Goal: Information Seeking & Learning: Learn about a topic

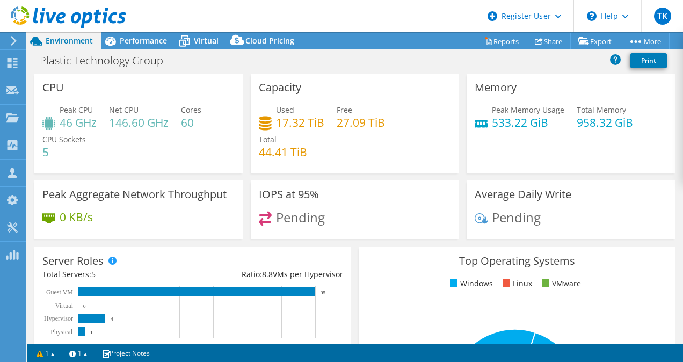
select select "USD"
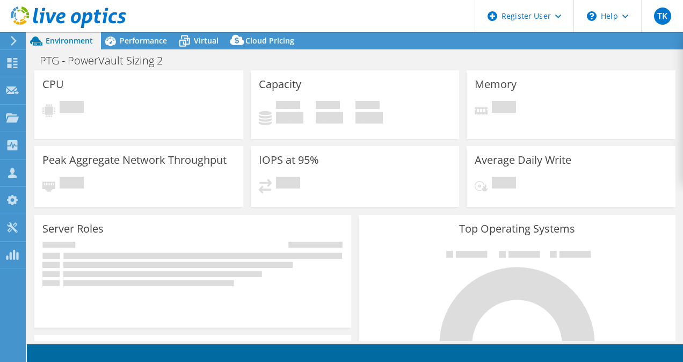
select select "USD"
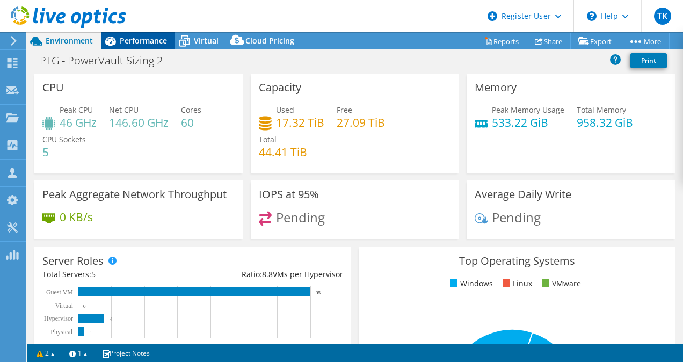
click at [146, 44] on span "Performance" at bounding box center [143, 40] width 47 height 10
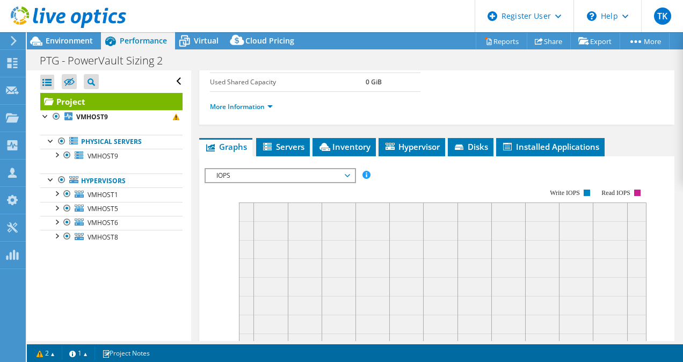
scroll to position [217, 0]
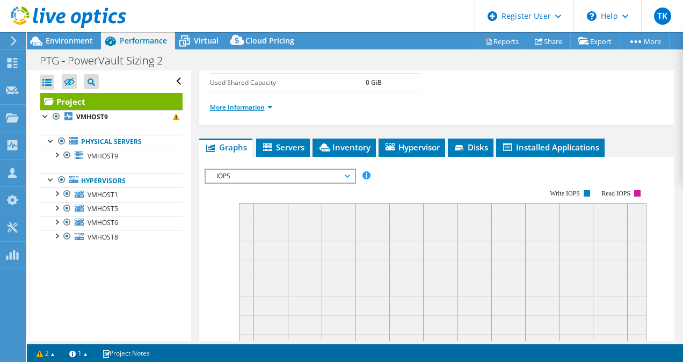
click at [260, 112] on link "More Information" at bounding box center [241, 107] width 63 height 9
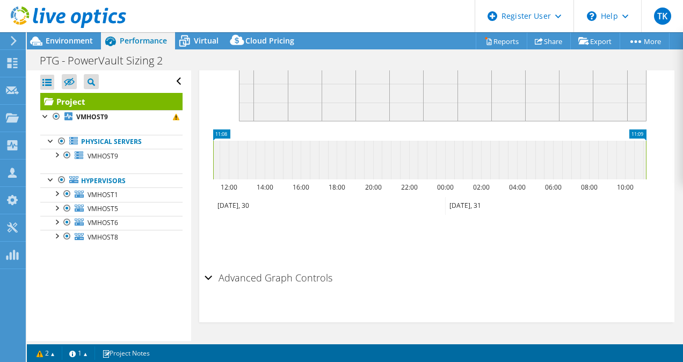
click at [241, 286] on h2 "Advanced Graph Controls" at bounding box center [269, 277] width 128 height 21
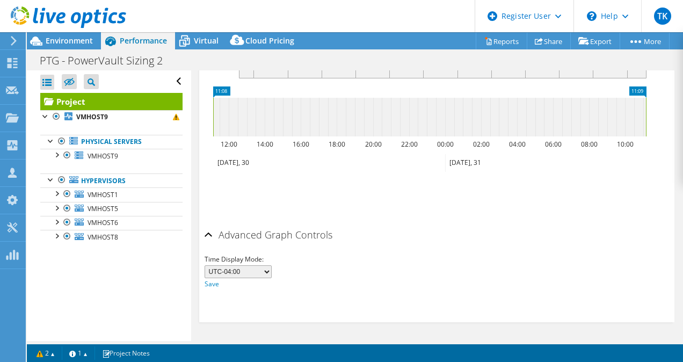
click at [241, 235] on h2 "Advanced Graph Controls" at bounding box center [269, 234] width 128 height 21
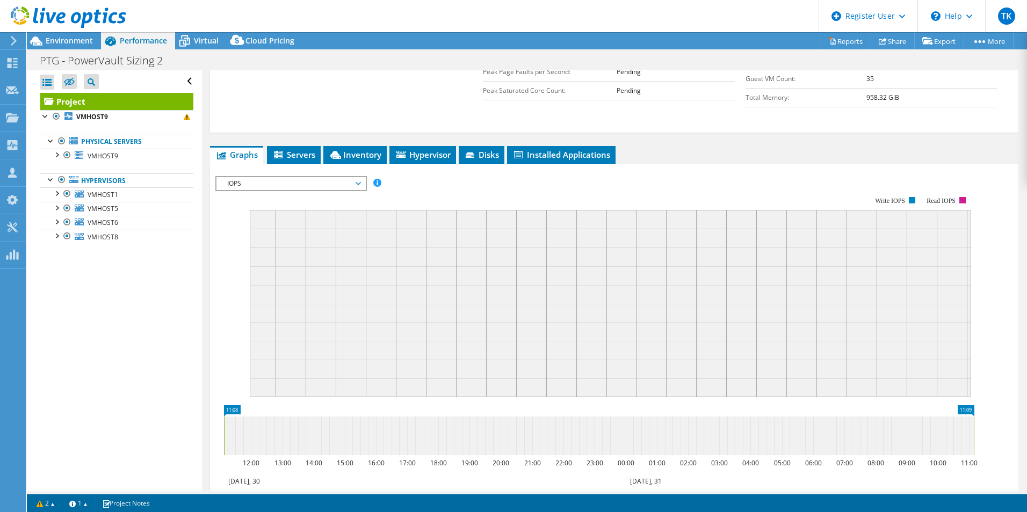
scroll to position [269, 0]
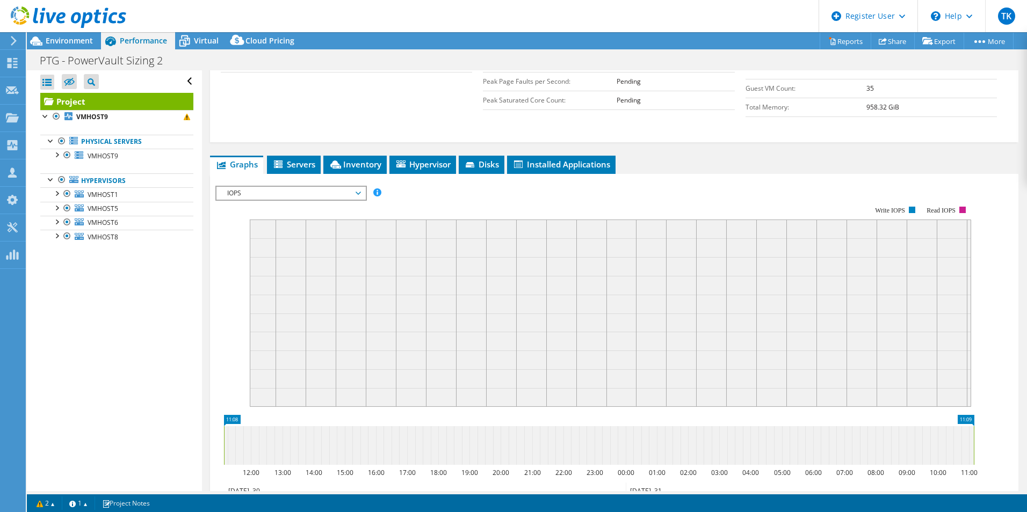
drag, startPoint x: 507, startPoint y: 279, endPoint x: 403, endPoint y: 260, distance: 105.4
click at [432, 269] on rect at bounding box center [610, 313] width 721 height 187
click at [315, 196] on span "IOPS" at bounding box center [291, 193] width 138 height 13
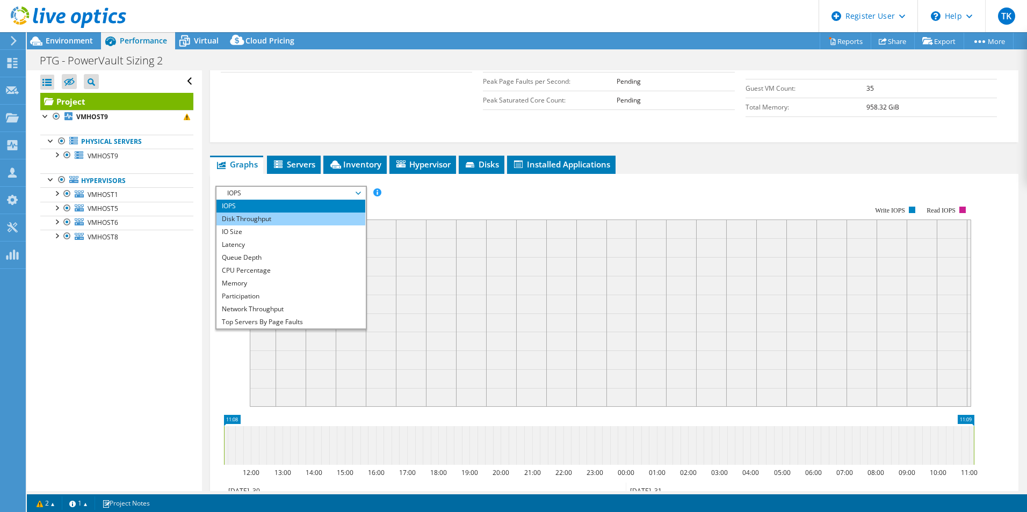
click at [314, 222] on li "Disk Throughput" at bounding box center [290, 219] width 149 height 13
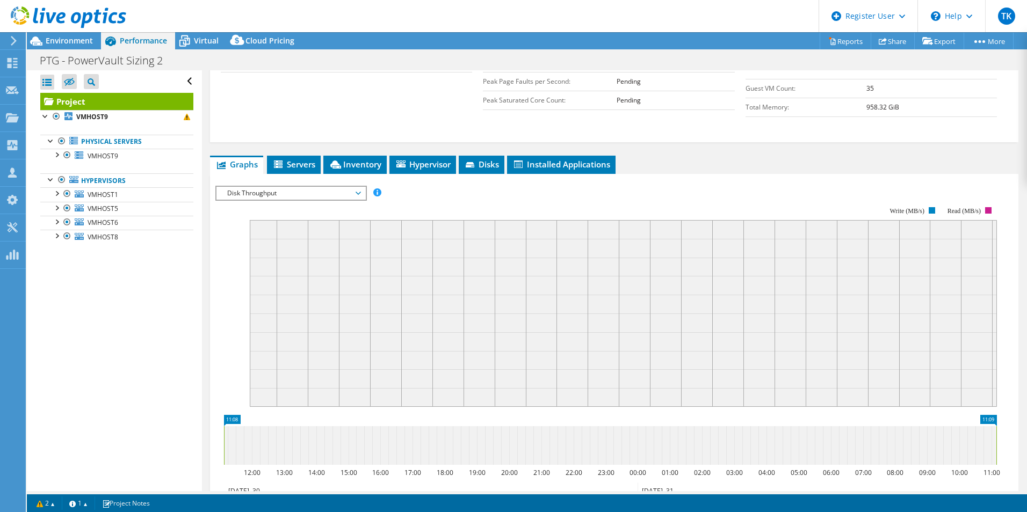
click at [305, 197] on span "Disk Throughput" at bounding box center [291, 193] width 138 height 13
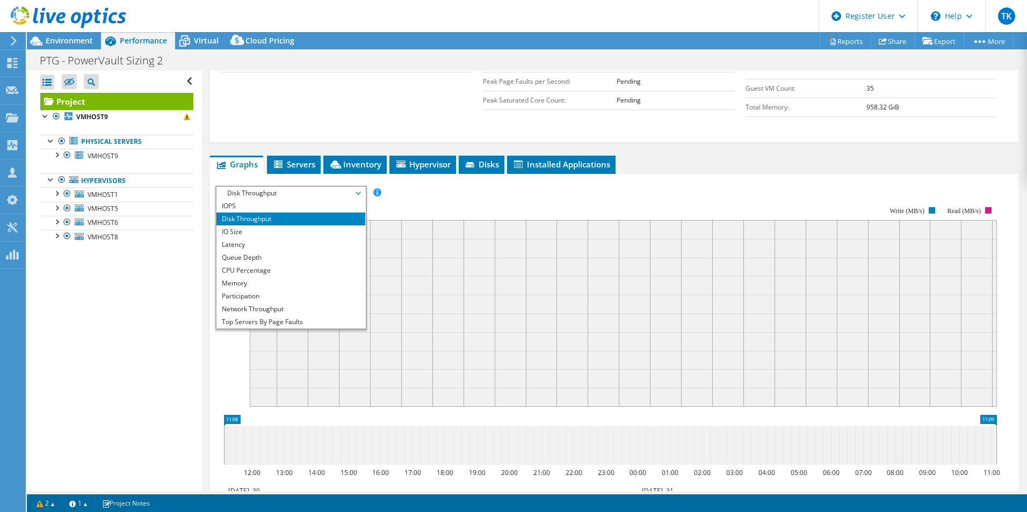
click at [297, 225] on li "Disk Throughput" at bounding box center [290, 219] width 149 height 13
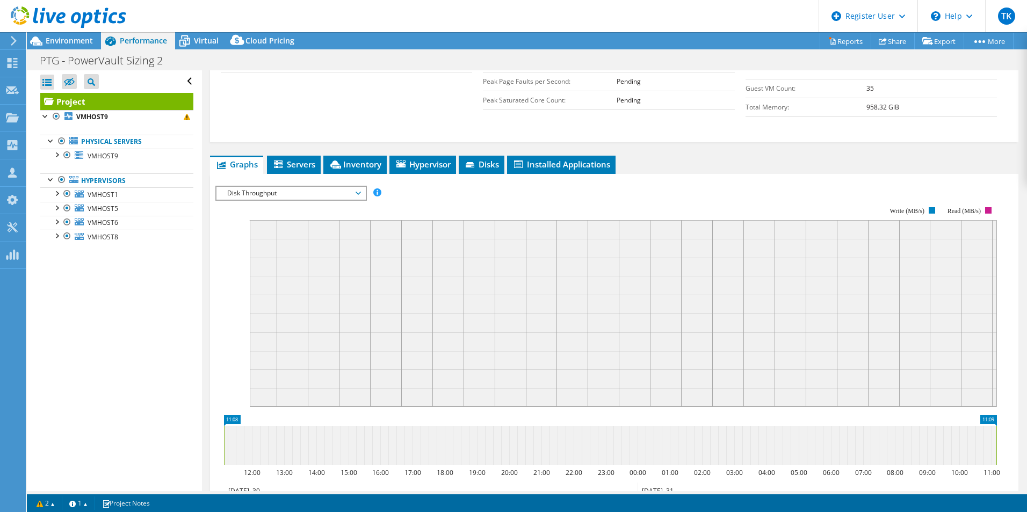
click at [297, 231] on rect at bounding box center [623, 313] width 747 height 187
drag, startPoint x: 309, startPoint y: 198, endPoint x: 303, endPoint y: 211, distance: 14.0
click at [309, 197] on span "Disk Throughput" at bounding box center [291, 193] width 138 height 13
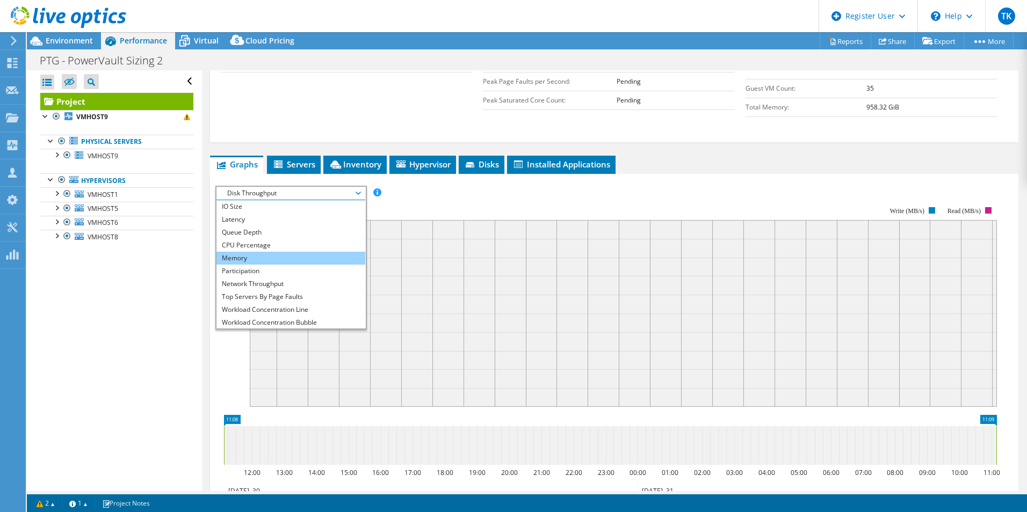
scroll to position [39, 0]
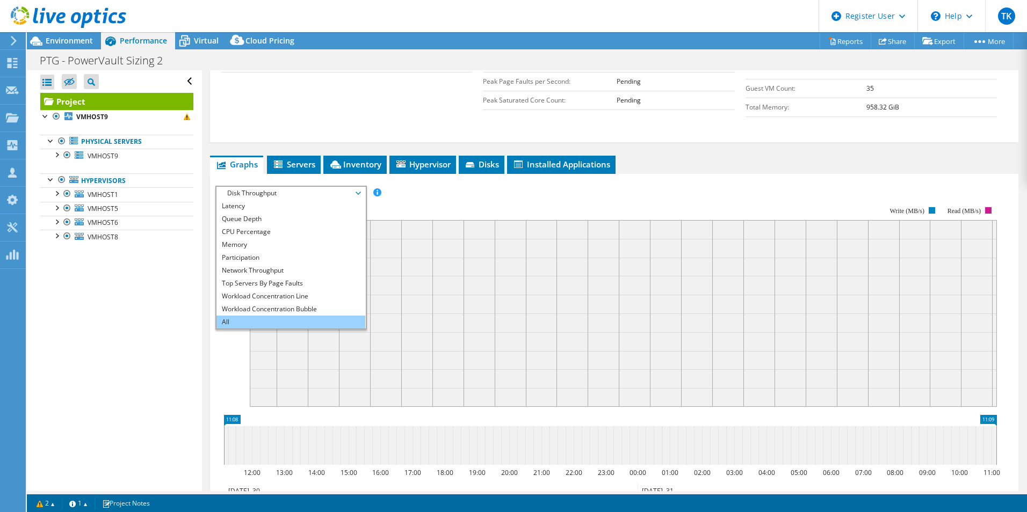
click at [255, 323] on li "All" at bounding box center [290, 322] width 149 height 13
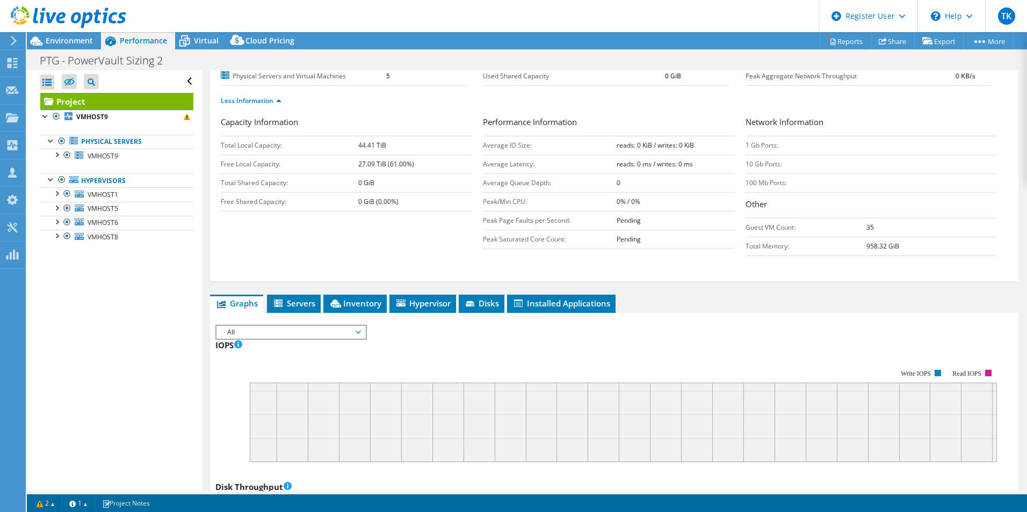
scroll to position [0, 0]
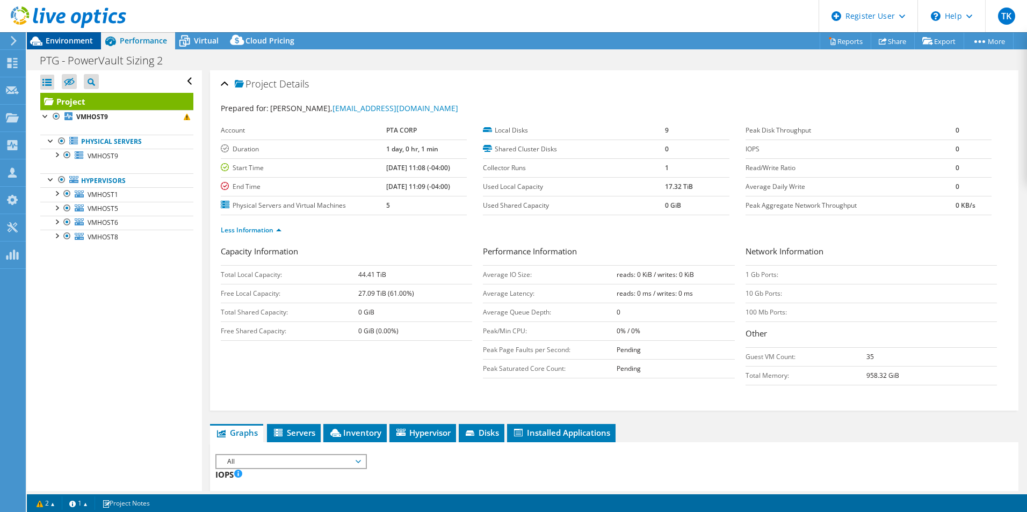
click at [79, 38] on span "Environment" at bounding box center [69, 40] width 47 height 10
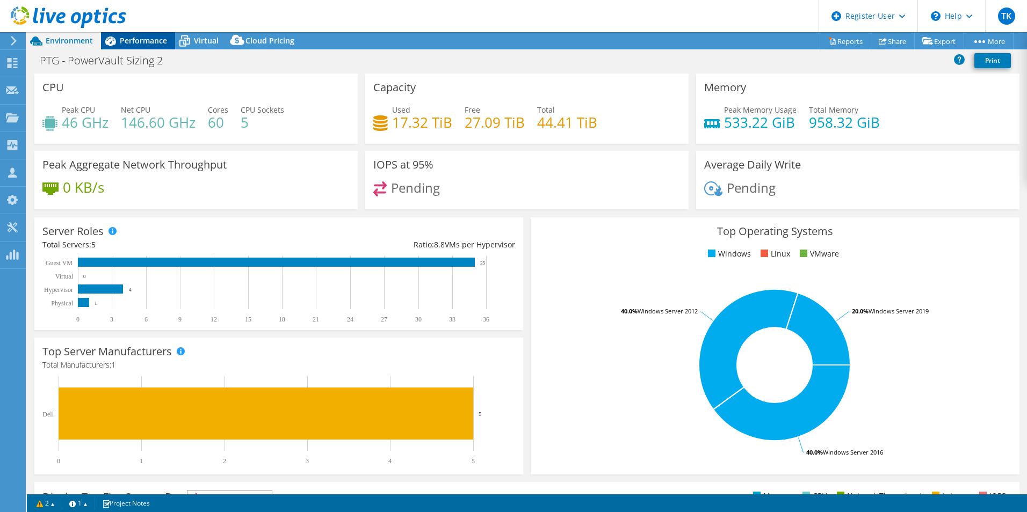
click at [142, 45] on div "Performance" at bounding box center [138, 40] width 74 height 17
